Goal: Task Accomplishment & Management: Manage account settings

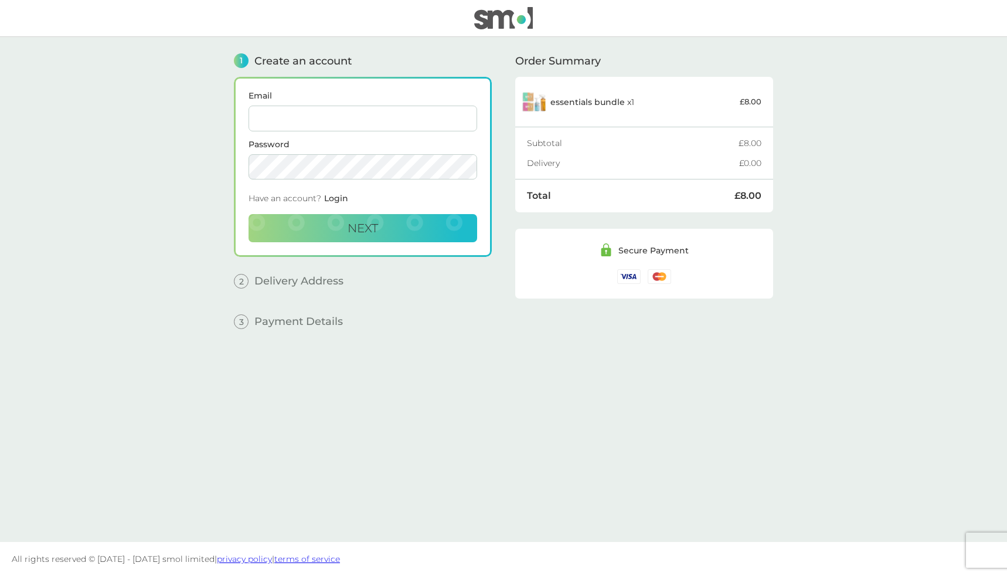
click at [303, 116] on input "Email" at bounding box center [363, 119] width 229 height 26
type input "[EMAIL_ADDRESS][DOMAIN_NAME]"
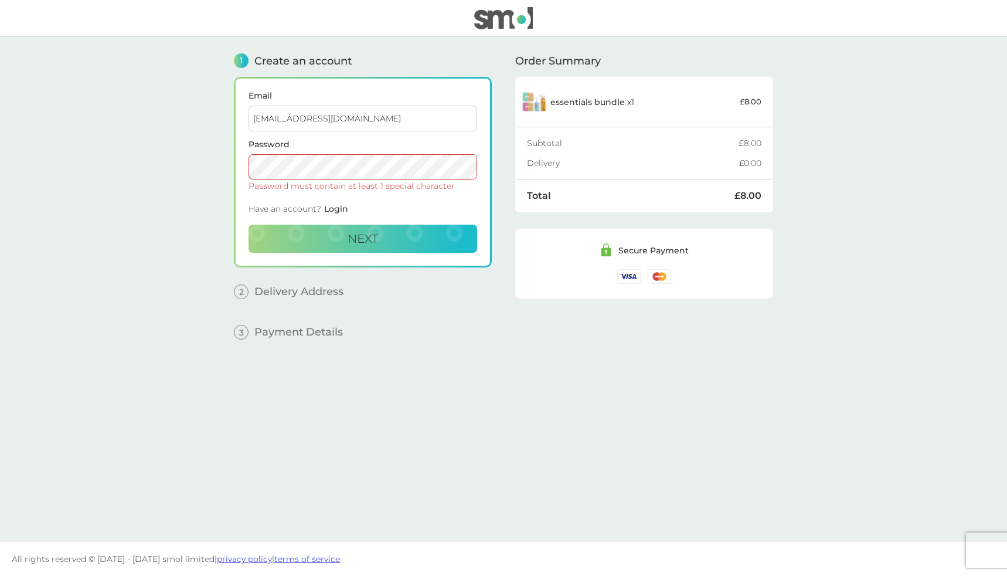
click at [249, 225] on button "Next" at bounding box center [363, 239] width 229 height 28
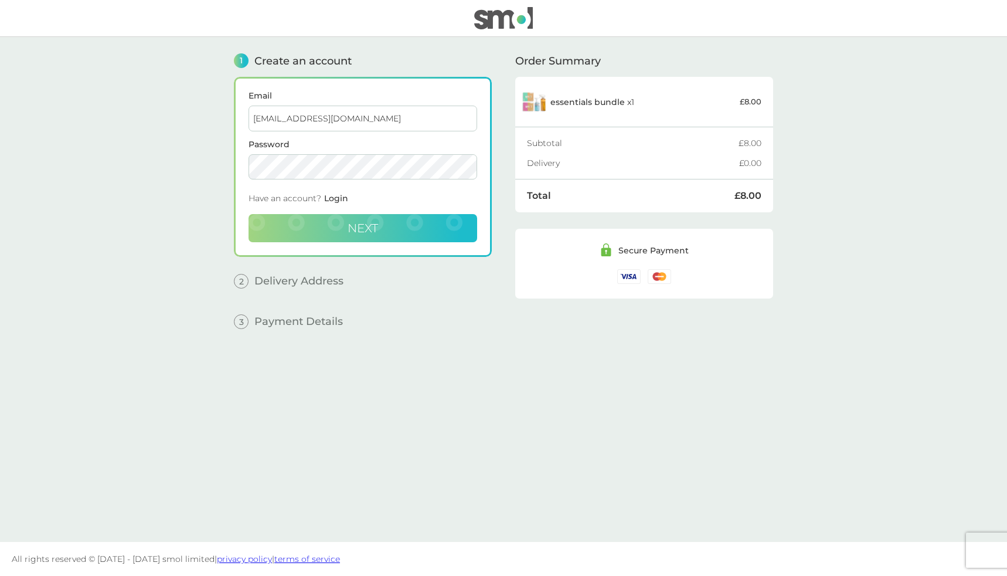
click at [378, 235] on button "Next" at bounding box center [363, 228] width 229 height 28
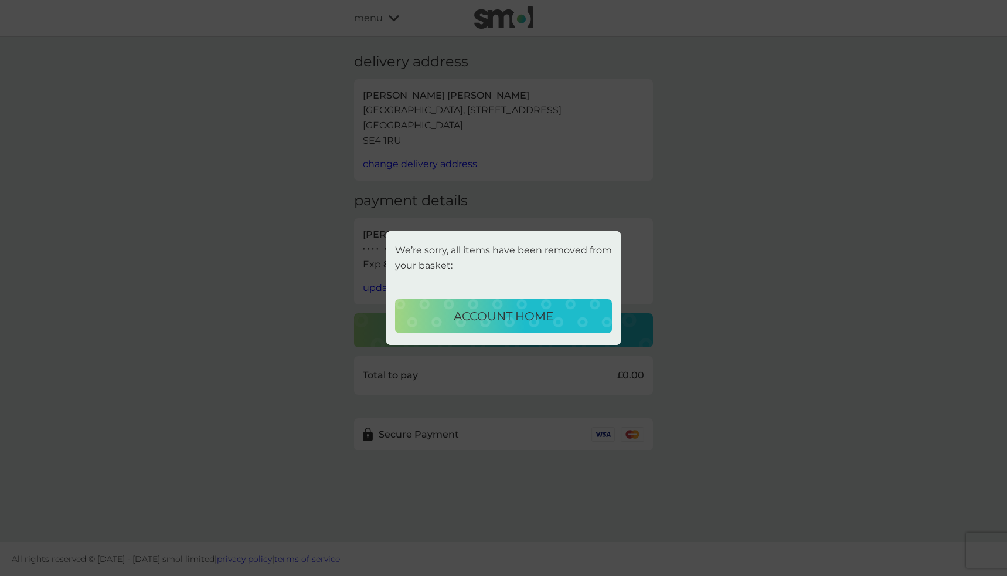
click at [543, 320] on p "account home" at bounding box center [504, 316] width 100 height 19
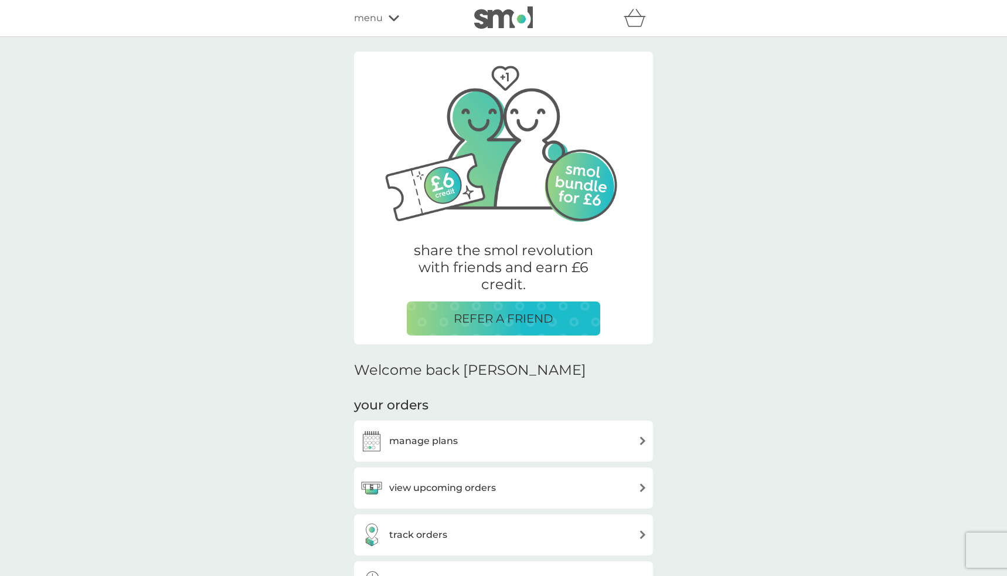
click at [437, 484] on h3 "view upcoming orders" at bounding box center [442, 487] width 107 height 15
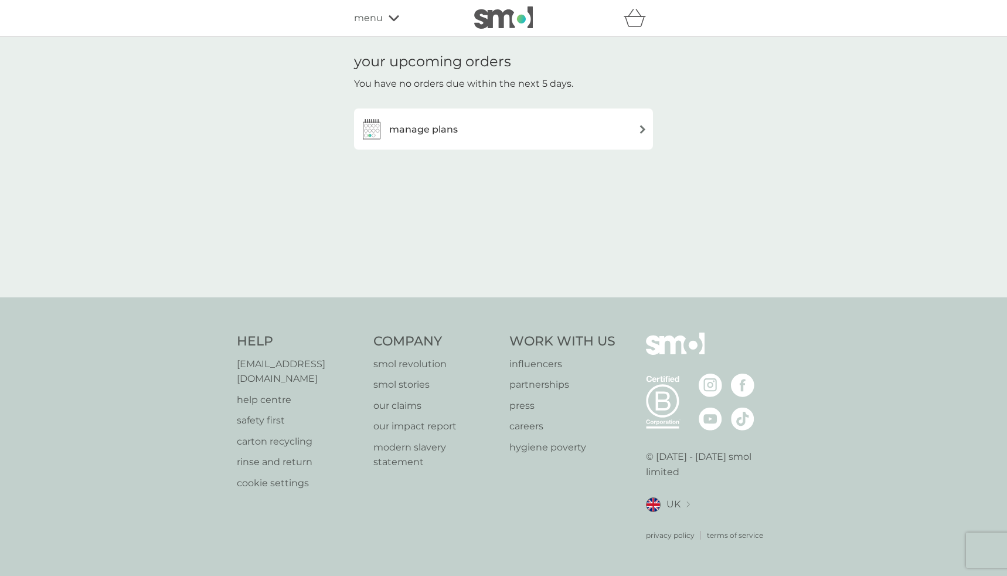
click at [483, 125] on div "manage plans" at bounding box center [503, 128] width 287 height 23
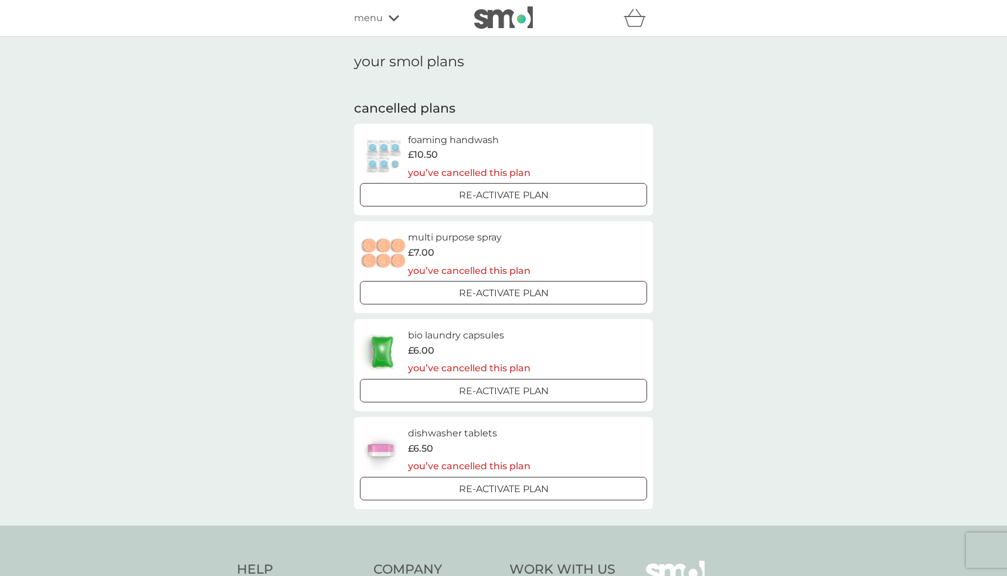
click at [482, 24] on img at bounding box center [503, 17] width 59 height 22
